Goal: Information Seeking & Learning: Learn about a topic

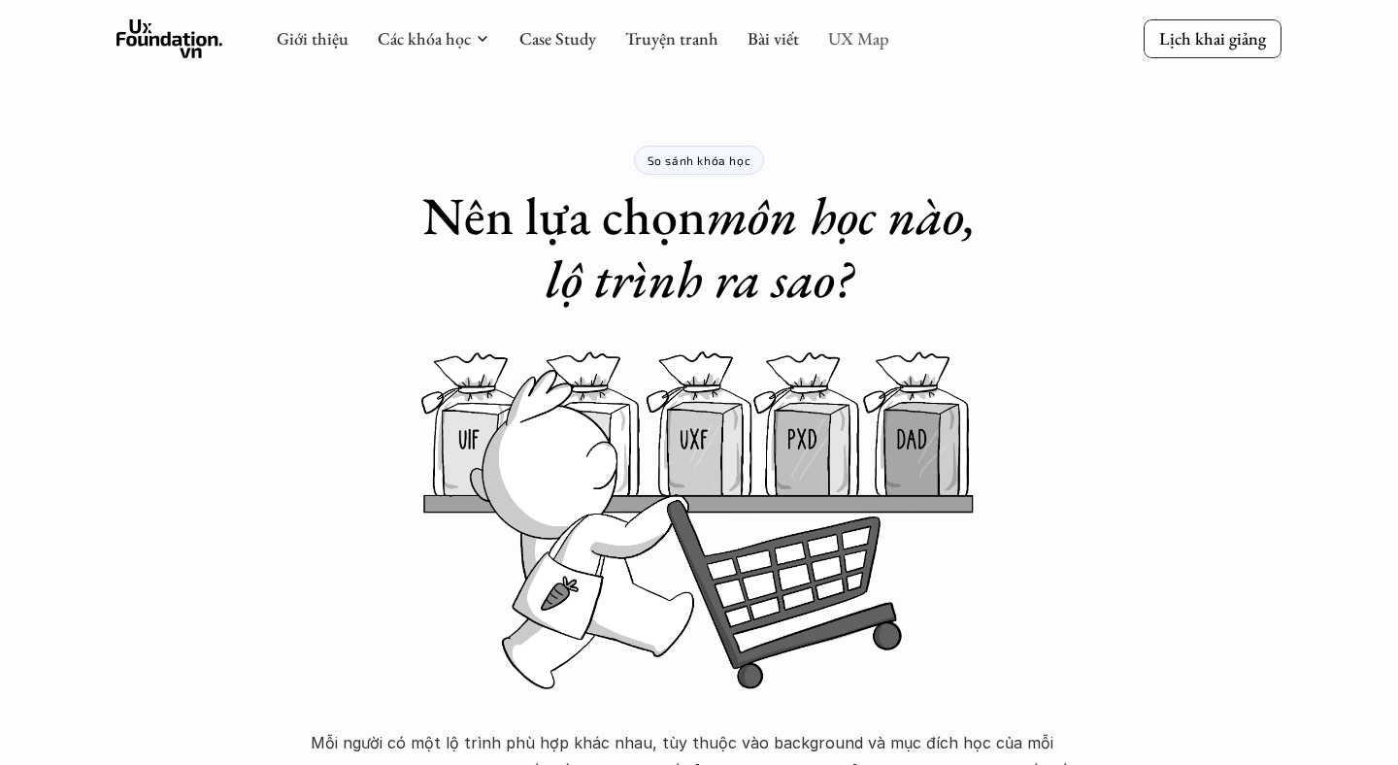
click at [847, 37] on link "UX Map" at bounding box center [858, 38] width 61 height 22
